Goal: Check status

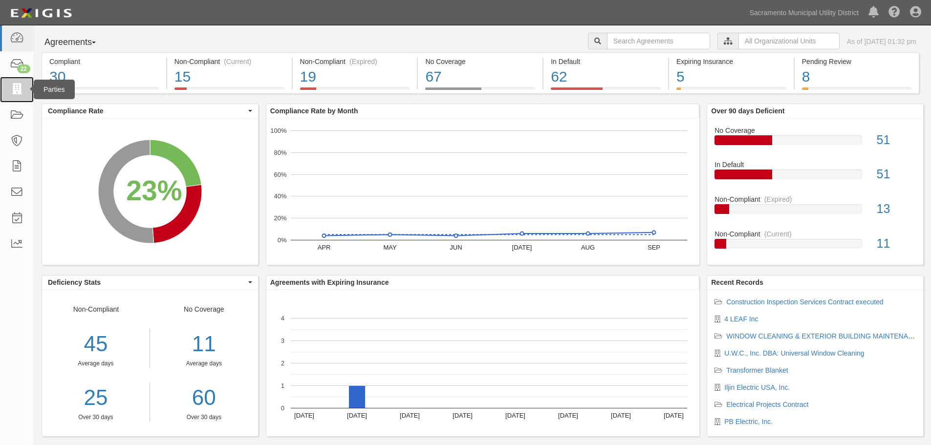
click at [18, 98] on link at bounding box center [17, 90] width 34 height 26
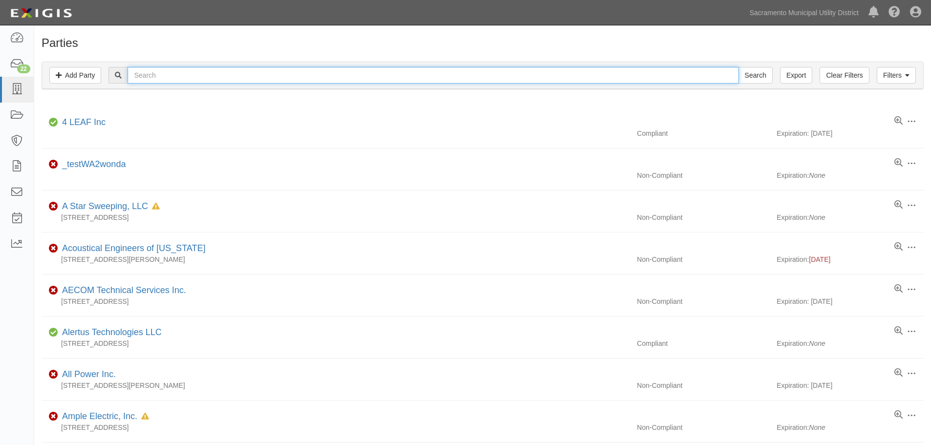
drag, startPoint x: 0, startPoint y: 0, endPoint x: 214, endPoint y: 71, distance: 225.3
click at [214, 71] on input "text" at bounding box center [433, 75] width 611 height 17
type input "consultant"
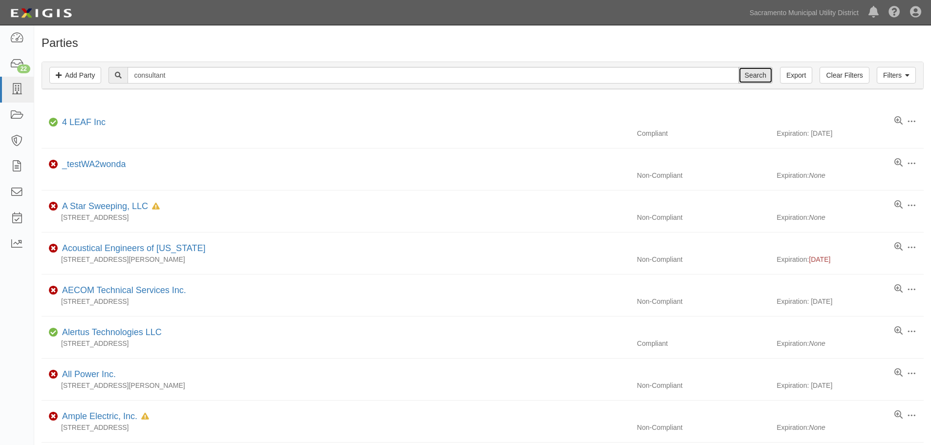
click at [759, 79] on input "Search" at bounding box center [756, 75] width 34 height 17
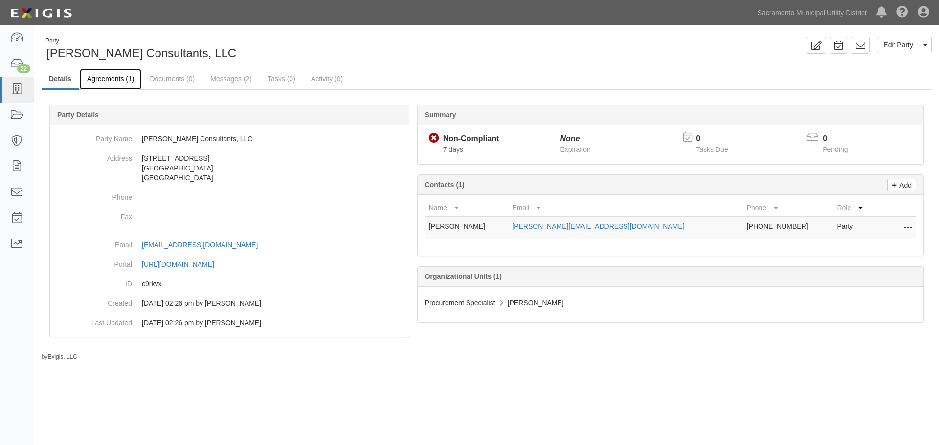
click at [131, 84] on link "Agreements (1)" at bounding box center [111, 79] width 62 height 21
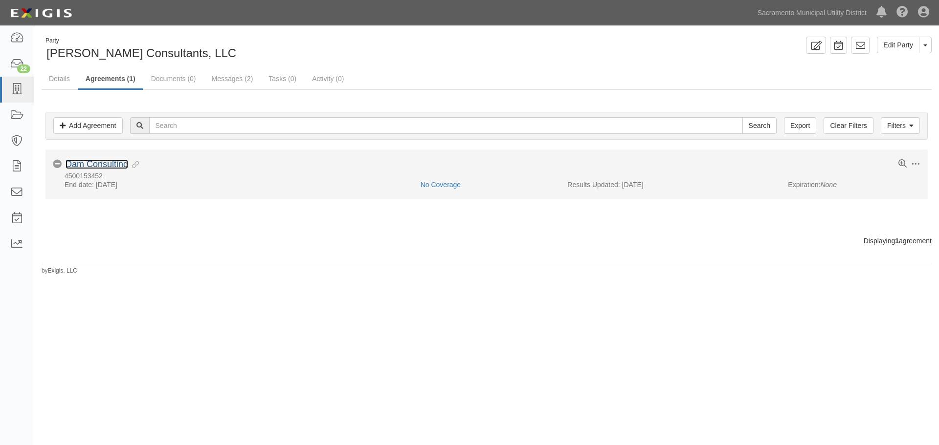
click at [112, 167] on link "Dam Consulting" at bounding box center [97, 164] width 63 height 10
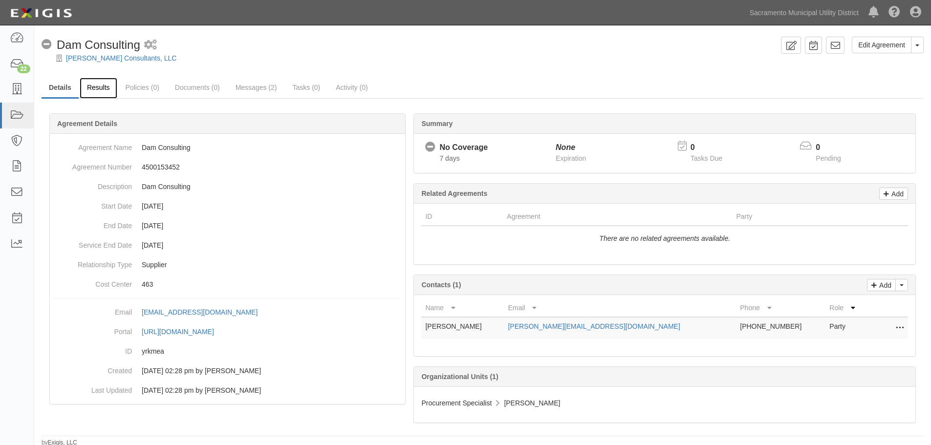
click at [103, 88] on link "Results" at bounding box center [99, 88] width 38 height 21
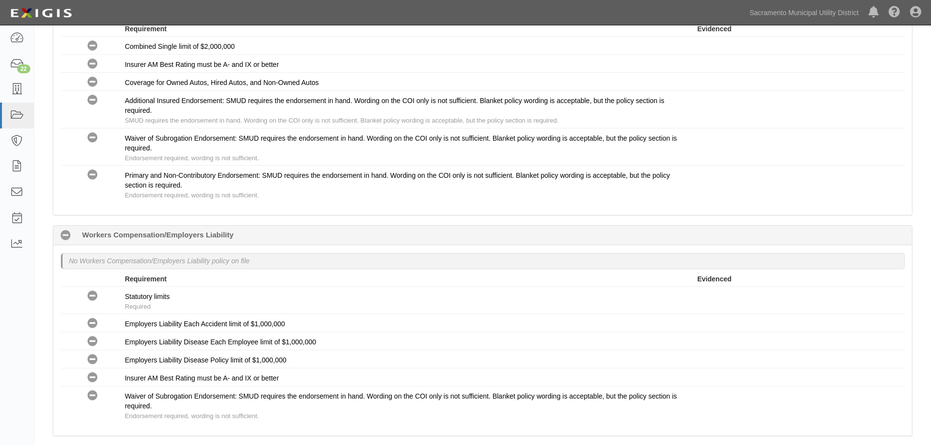
scroll to position [749, 0]
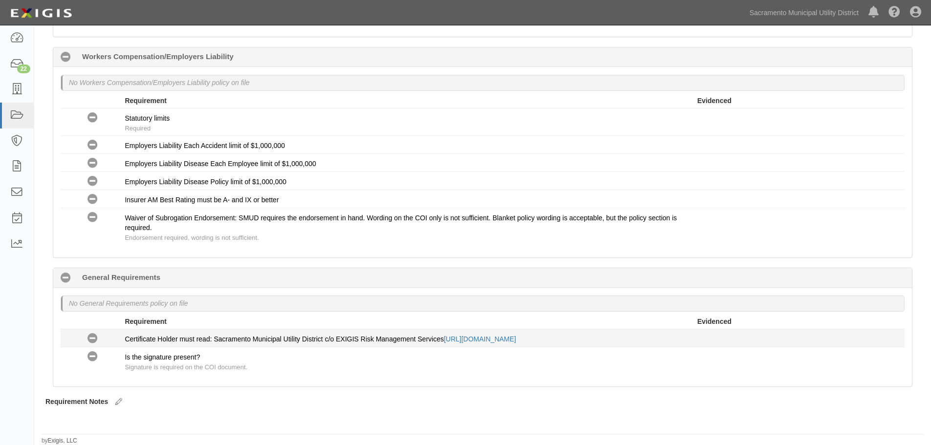
drag, startPoint x: 709, startPoint y: 337, endPoint x: 122, endPoint y: 332, distance: 587.2
click at [122, 332] on div "No Coverage Certificate Holder must read: Sacramento Municipal Utility District…" at bounding box center [482, 338] width 859 height 13
click at [117, 327] on div "Requirement Evidenced" at bounding box center [483, 323] width 844 height 13
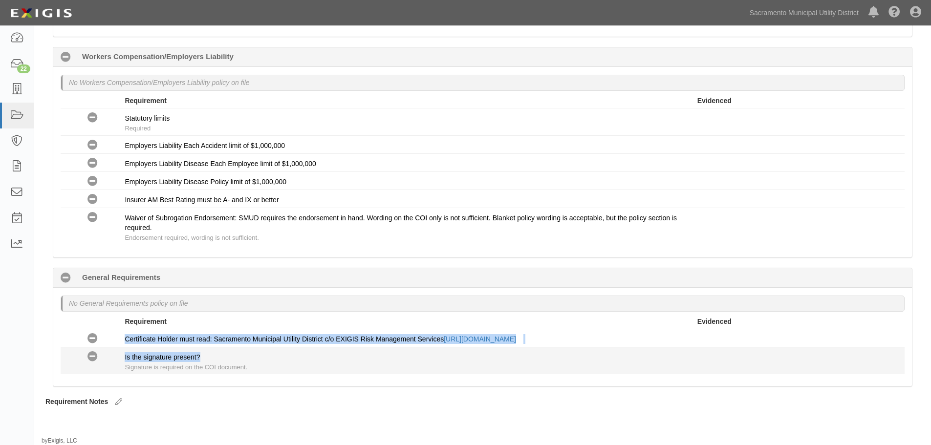
drag, startPoint x: 117, startPoint y: 341, endPoint x: 666, endPoint y: 357, distance: 548.8
click at [666, 357] on div "No Coverage Certificate Holder must read: Sacramento Municipal Utility District…" at bounding box center [483, 352] width 844 height 45
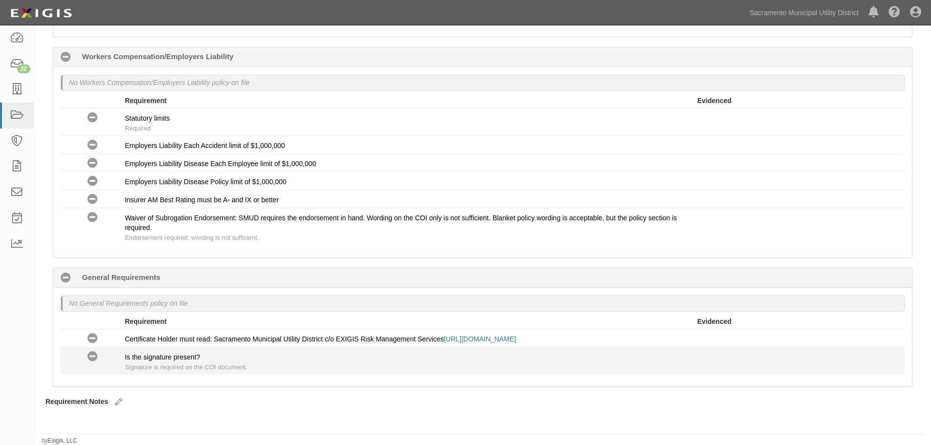
click at [668, 357] on div "Is the signature present? Signature is required on the COI document." at bounding box center [411, 363] width 573 height 20
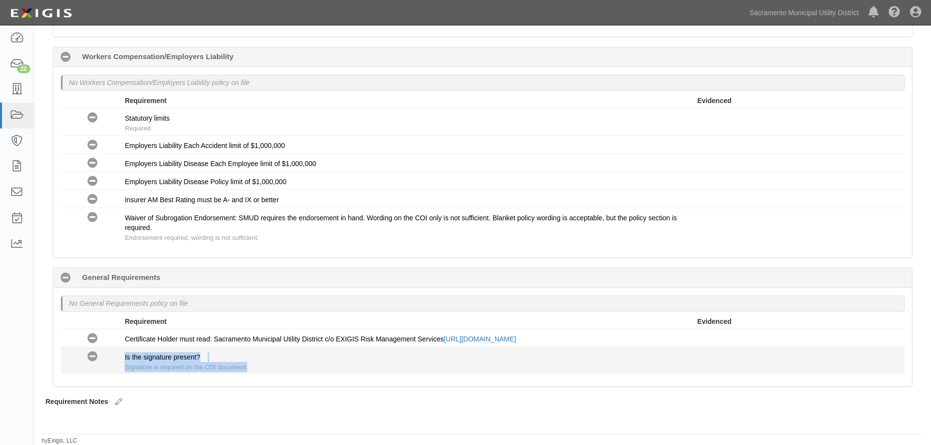
drag, startPoint x: 277, startPoint y: 372, endPoint x: 125, endPoint y: 361, distance: 152.9
click at [125, 361] on div "Is the signature present? Signature is required on the COI document." at bounding box center [411, 363] width 573 height 20
click at [358, 366] on div "Is the signature present? Signature is required on the COI document." at bounding box center [411, 363] width 573 height 20
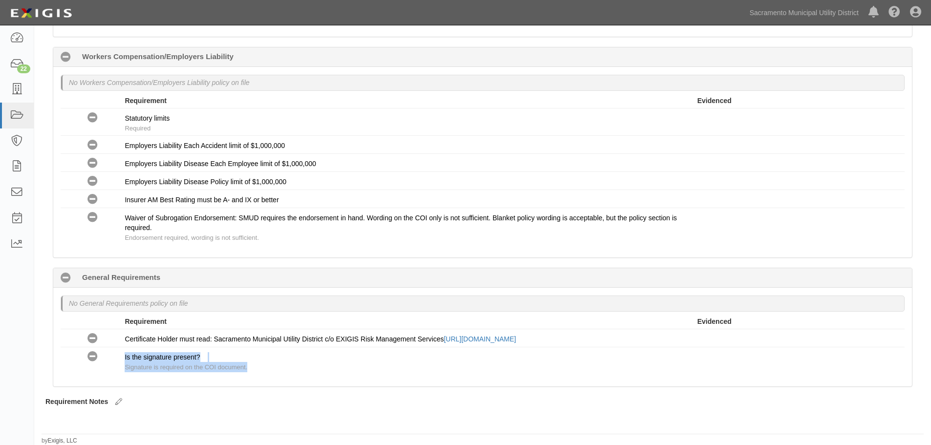
click at [355, 378] on div "No General Requirements policy on file Requirement Evidenced No Coverage Certif…" at bounding box center [482, 337] width 859 height 99
click at [348, 386] on div "No General Requirements policy on file Requirement Evidenced No Coverage Certif…" at bounding box center [482, 337] width 859 height 99
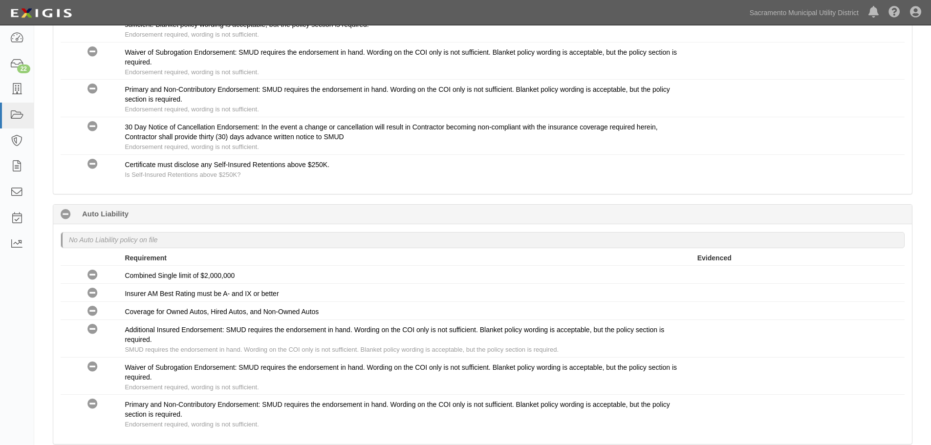
scroll to position [505, 0]
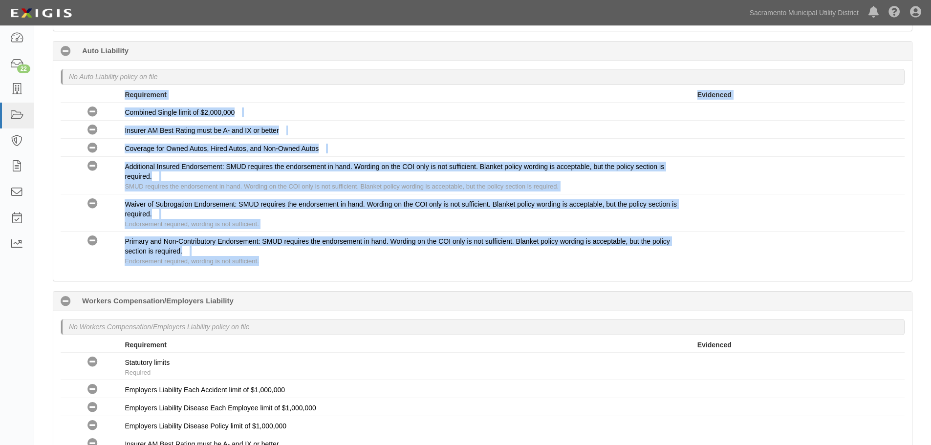
drag, startPoint x: 260, startPoint y: 266, endPoint x: 91, endPoint y: 92, distance: 242.7
click at [91, 92] on ul "Requirement Evidenced No Coverage Combined Single limit of $2,000,000 No Covera…" at bounding box center [483, 179] width 844 height 179
click at [86, 92] on div "Requirement Evidenced" at bounding box center [482, 95] width 859 height 10
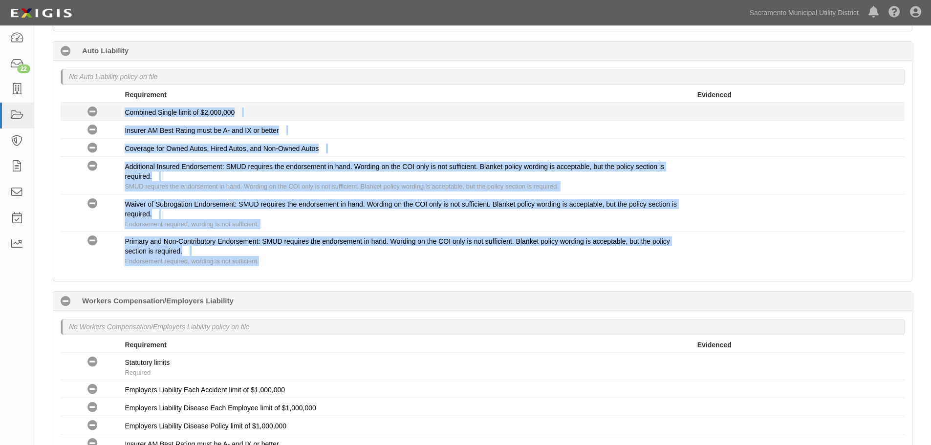
drag, startPoint x: 250, startPoint y: 263, endPoint x: 111, endPoint y: 103, distance: 211.4
click at [111, 105] on div "No Coverage Combined Single limit of $2,000,000 No Coverage Insurer AM Best Rat…" at bounding box center [483, 186] width 844 height 166
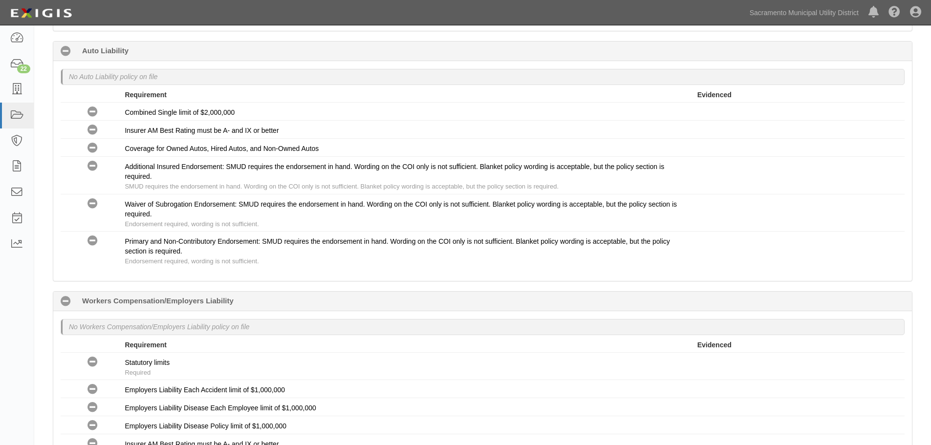
click at [110, 101] on div "Requirement Evidenced" at bounding box center [483, 96] width 844 height 13
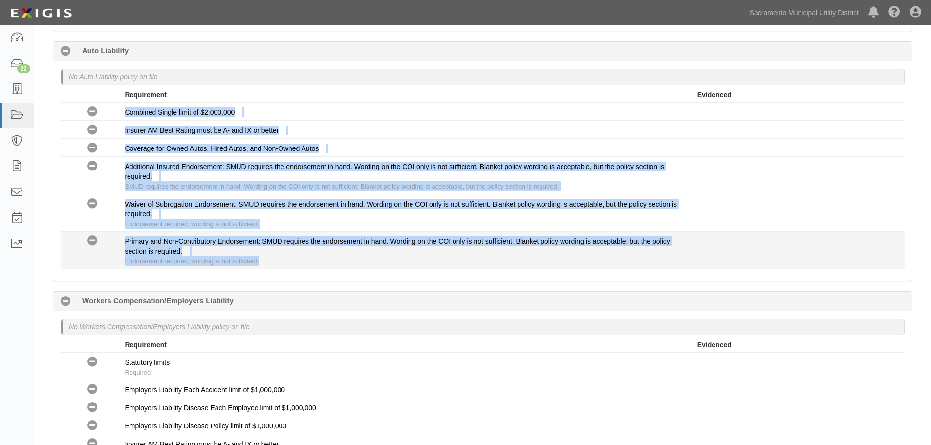
drag, startPoint x: 119, startPoint y: 112, endPoint x: 329, endPoint y: 260, distance: 256.5
click at [329, 260] on div "No Coverage Combined Single limit of $2,000,000 No Coverage Insurer AM Best Rat…" at bounding box center [483, 186] width 844 height 166
click at [329, 266] on div "Primary and Non-Contributory Endorsement: SMUD requires the endorsement in hand…" at bounding box center [411, 252] width 573 height 30
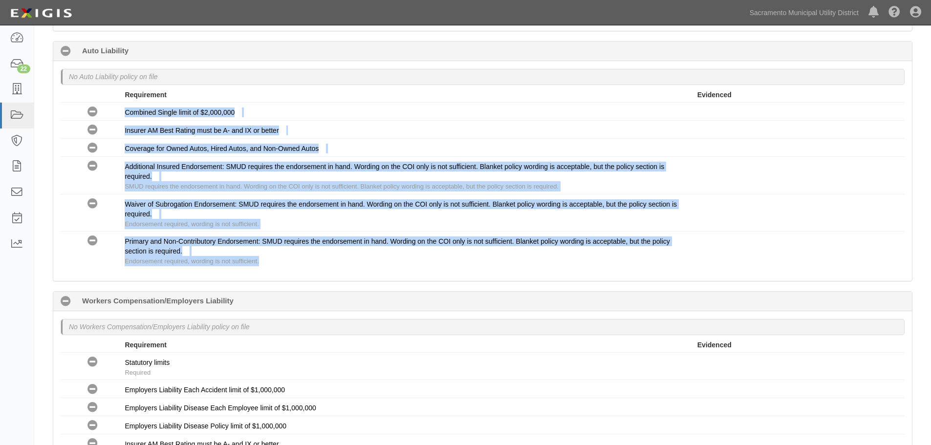
click at [314, 269] on div "No Auto Liability policy on file Requirement Evidenced No Coverage Combined Sin…" at bounding box center [482, 171] width 859 height 220
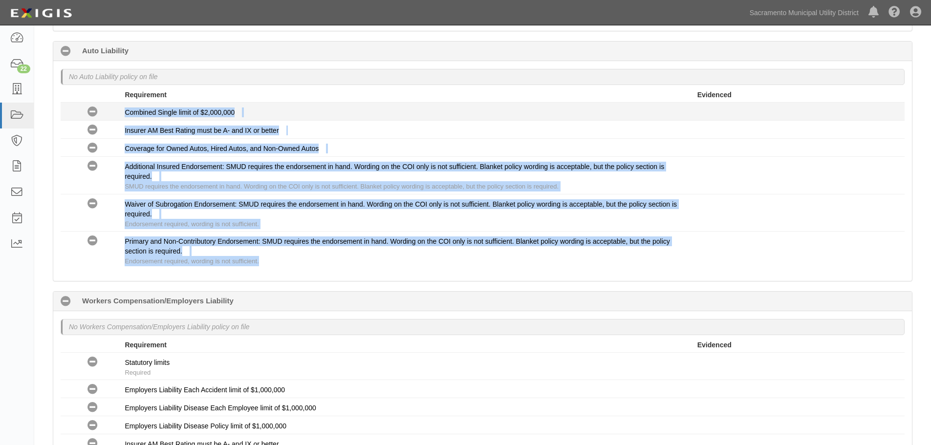
drag, startPoint x: 286, startPoint y: 265, endPoint x: 118, endPoint y: 108, distance: 229.7
click at [118, 108] on div "No Auto Liability policy on file Requirement Evidenced No Coverage Combined Sin…" at bounding box center [482, 171] width 859 height 220
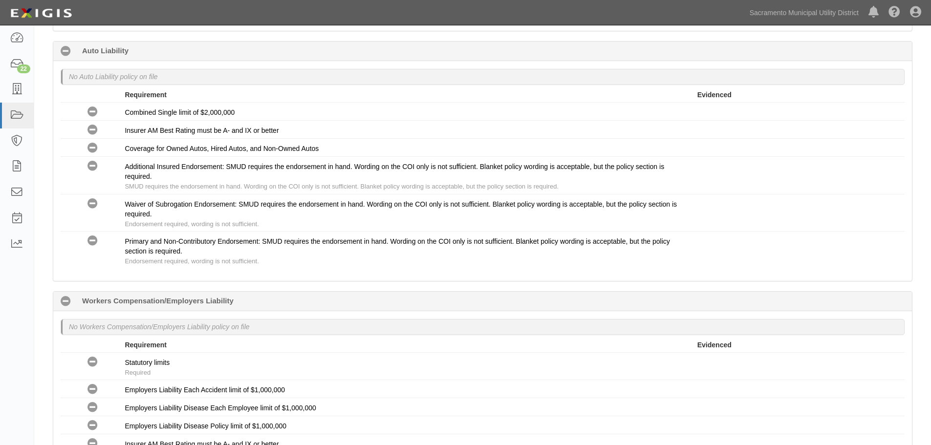
click at [104, 96] on div "Requirement Evidenced" at bounding box center [482, 95] width 859 height 10
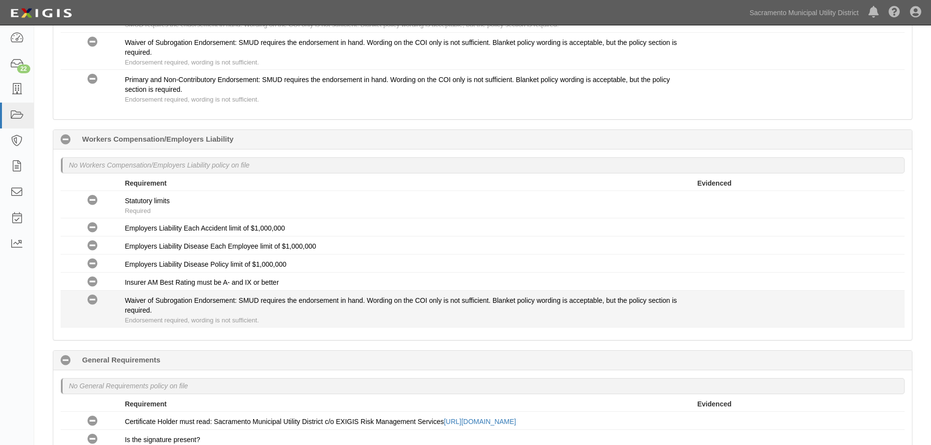
scroll to position [667, 0]
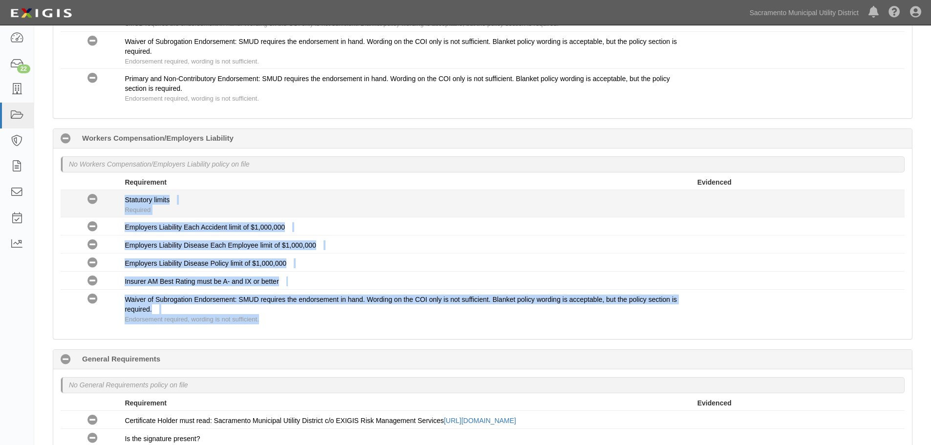
drag, startPoint x: 275, startPoint y: 322, endPoint x: 119, endPoint y: 191, distance: 203.3
click at [112, 193] on div "No Coverage Statutory limits Required No Coverage Employers Liability Each Acci…" at bounding box center [483, 258] width 844 height 137
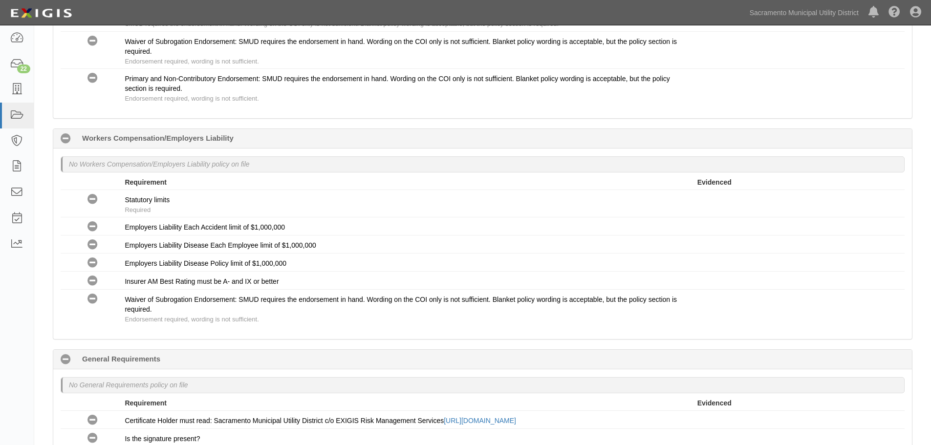
click at [223, 186] on div "Requirement" at bounding box center [411, 182] width 573 height 10
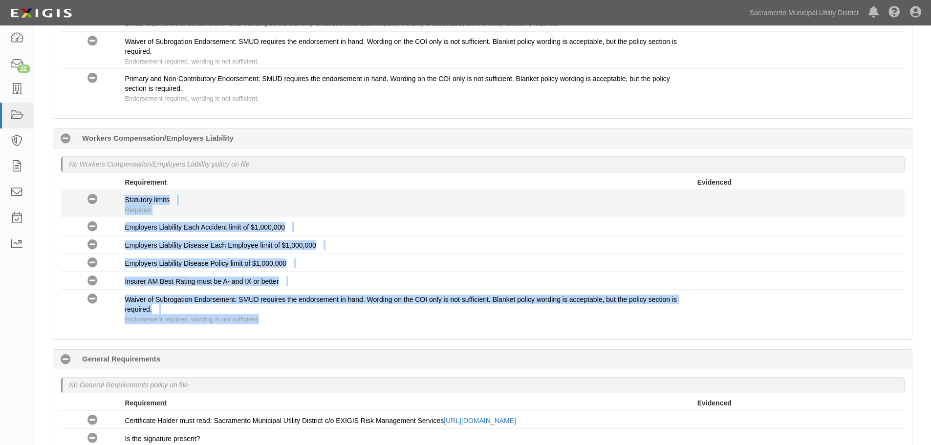
drag, startPoint x: 272, startPoint y: 319, endPoint x: 109, endPoint y: 190, distance: 207.8
click at [110, 199] on div "No Coverage Statutory limits Required No Coverage Employers Liability Each Acci…" at bounding box center [483, 258] width 844 height 137
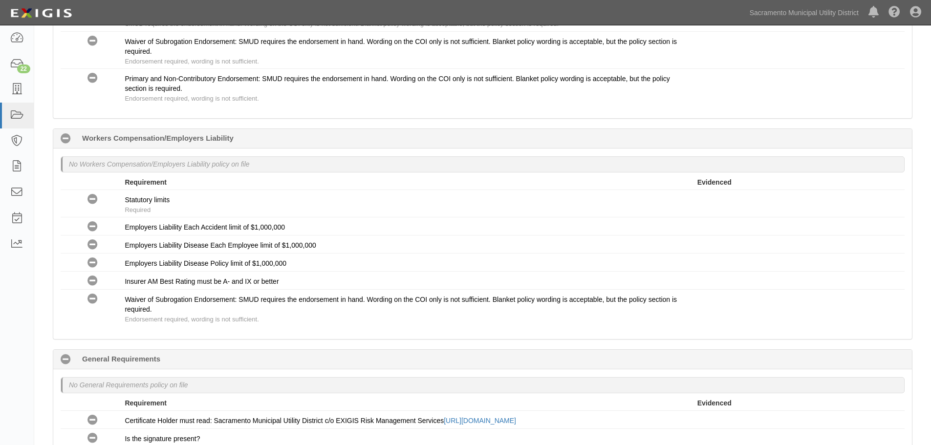
click at [108, 184] on div "Requirement Evidenced" at bounding box center [482, 182] width 859 height 10
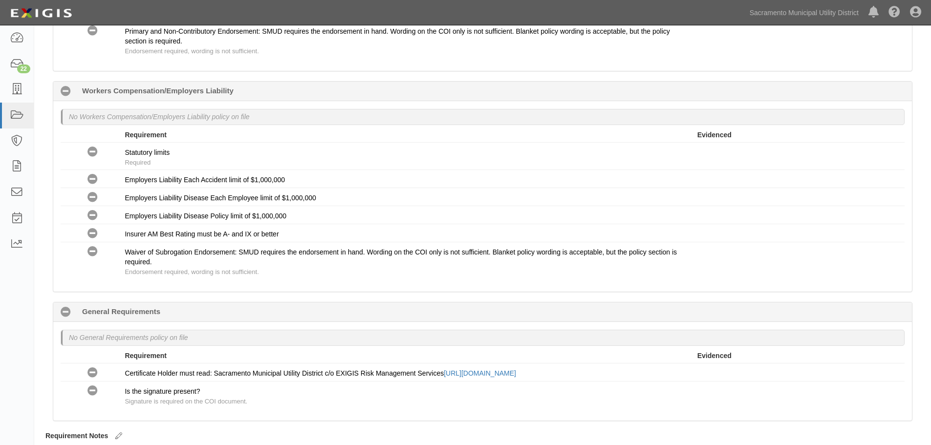
scroll to position [749, 0]
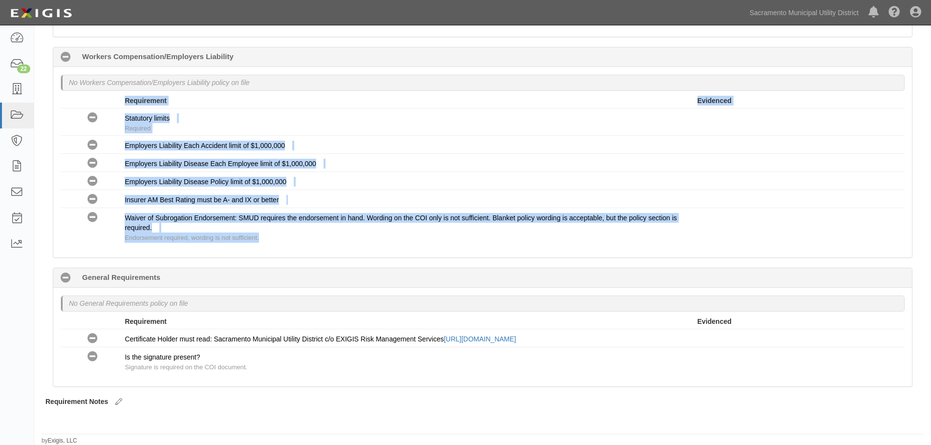
drag, startPoint x: 269, startPoint y: 236, endPoint x: 126, endPoint y: 106, distance: 193.1
click at [123, 107] on ul "Requirement Evidenced No Coverage Statutory limits Required No Coverage Employe…" at bounding box center [483, 171] width 844 height 150
click at [240, 97] on div "Requirement" at bounding box center [411, 101] width 573 height 10
drag, startPoint x: 273, startPoint y: 238, endPoint x: 130, endPoint y: 105, distance: 196.2
click at [128, 108] on ul "Requirement Evidenced No Coverage Statutory limits Required No Coverage Employe…" at bounding box center [483, 171] width 844 height 150
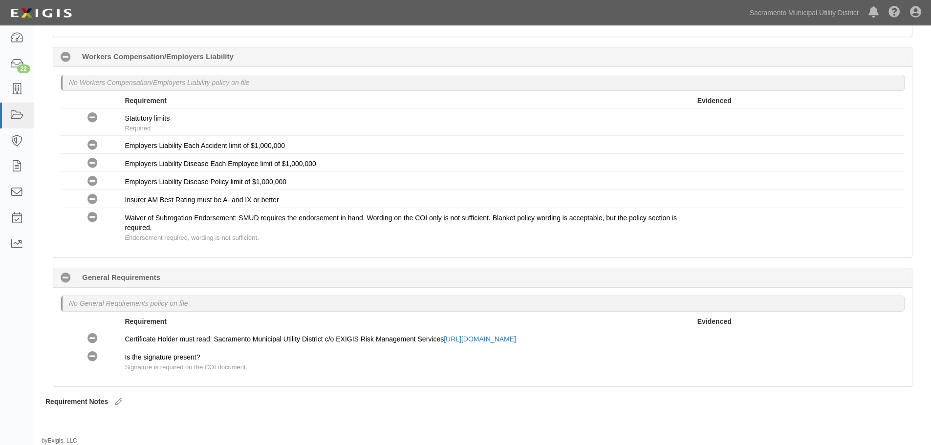
click at [114, 101] on div "Requirement Evidenced" at bounding box center [482, 101] width 859 height 10
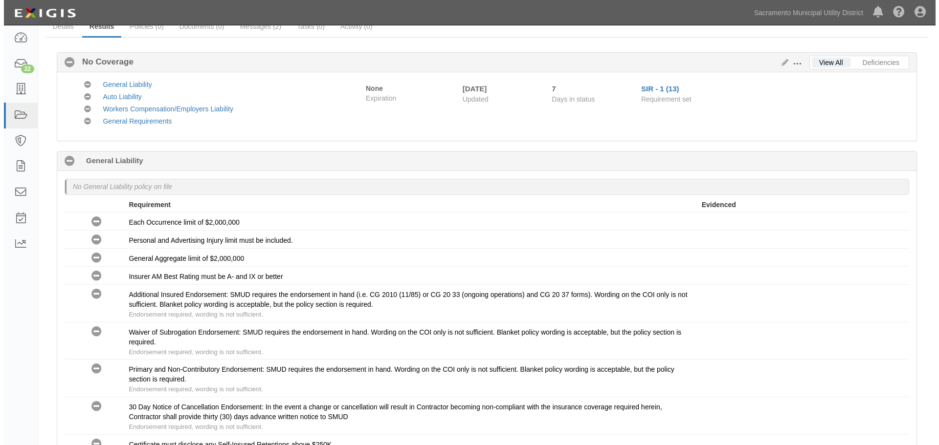
scroll to position [0, 0]
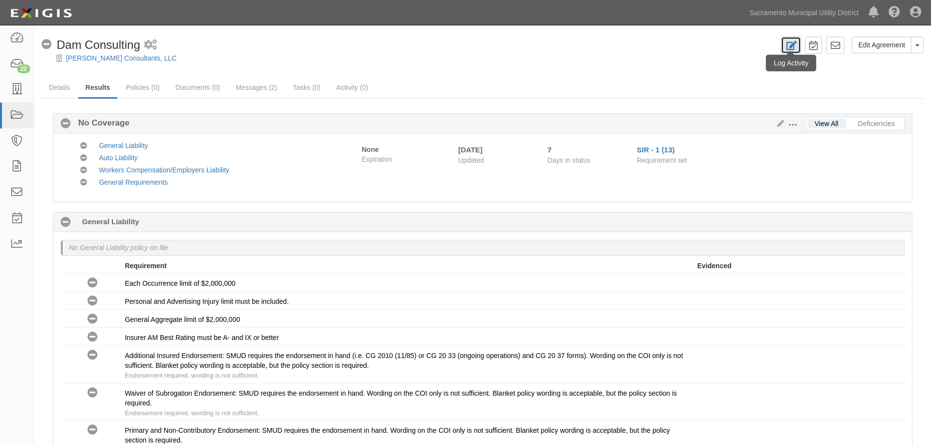
click at [795, 49] on icon at bounding box center [791, 45] width 11 height 9
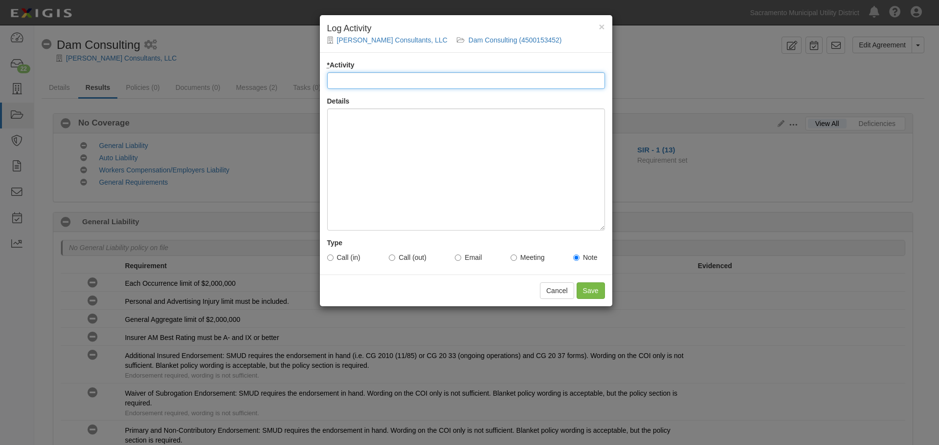
click at [361, 83] on input "* Activity" at bounding box center [466, 80] width 278 height 17
type input "Inbound call"
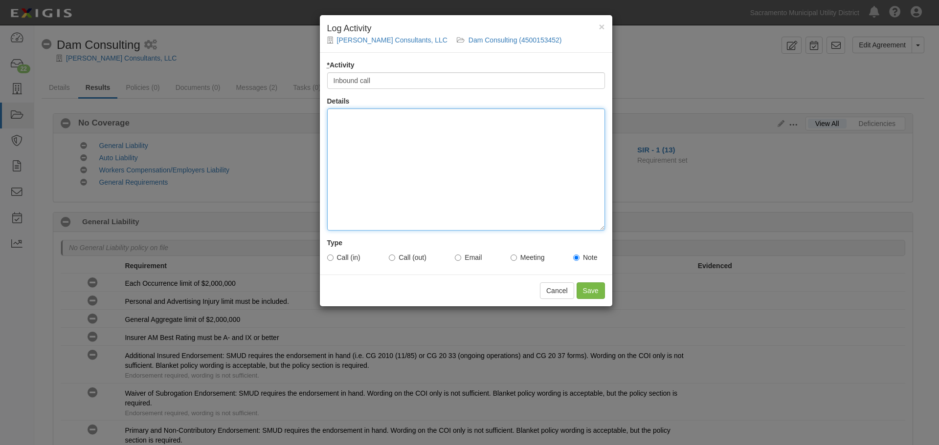
click at [356, 142] on div at bounding box center [466, 170] width 278 height 122
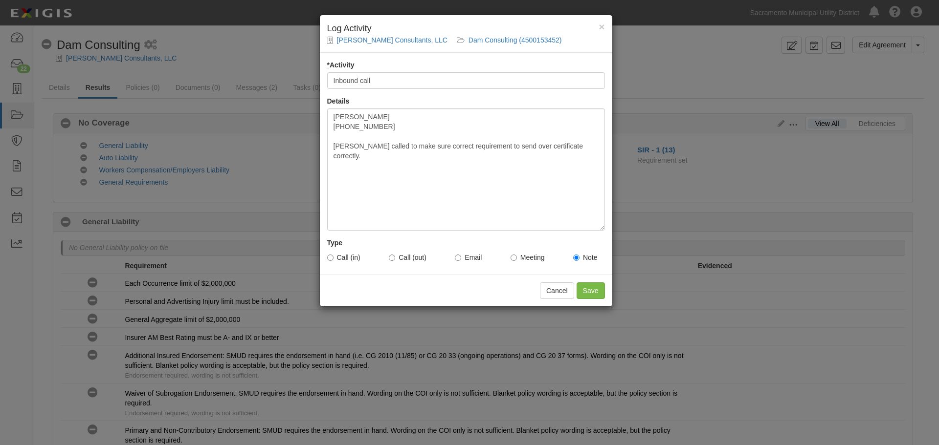
click at [349, 252] on div "Call (in) Call (out) Email Meeting Note" at bounding box center [466, 258] width 278 height 20
click at [343, 258] on label "Call (in)" at bounding box center [343, 258] width 33 height 10
click at [344, 258] on label "Call (in)" at bounding box center [343, 258] width 33 height 10
click at [327, 253] on label "Call (in)" at bounding box center [343, 258] width 33 height 10
click at [328, 255] on input "Call (in)" at bounding box center [330, 258] width 6 height 6
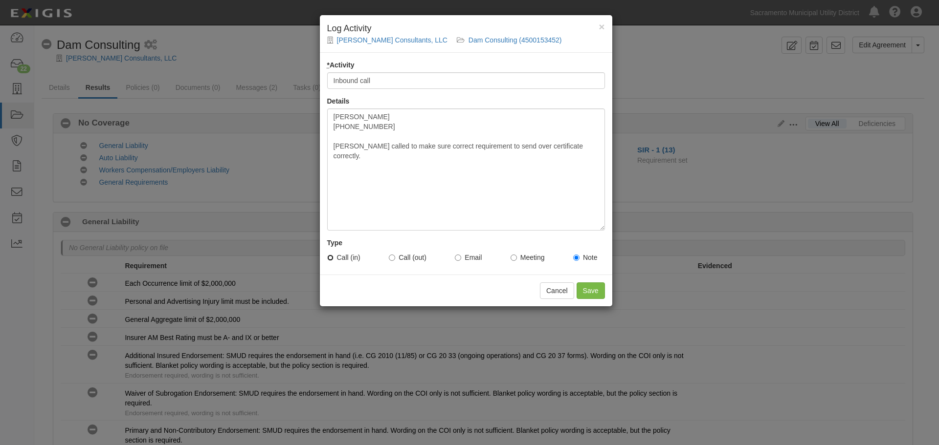
radio input "true"
click at [330, 256] on input "Call (in)" at bounding box center [330, 258] width 6 height 6
click at [588, 289] on input "Save" at bounding box center [590, 291] width 28 height 17
